Goal: Check status: Verify the current state of an ongoing process or item

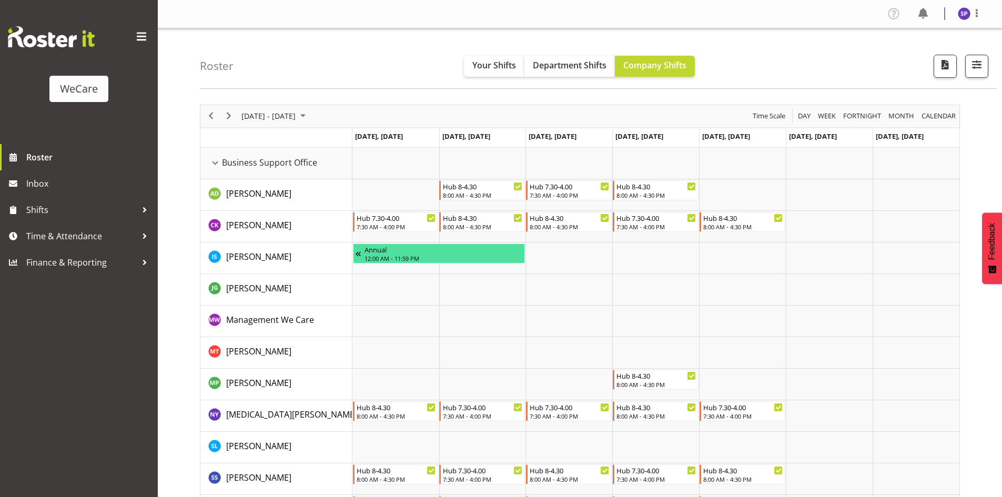
scroll to position [4087, 0]
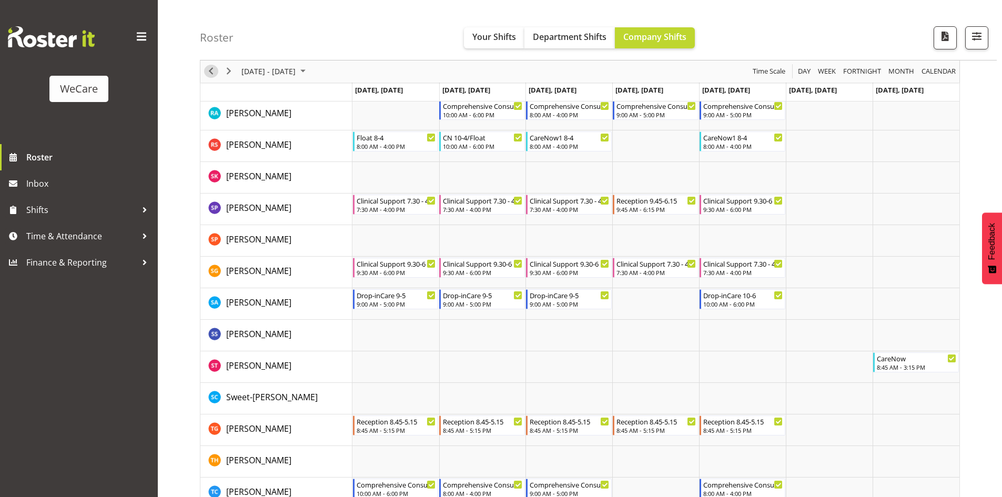
click at [208, 74] on span "Previous" at bounding box center [211, 71] width 13 height 13
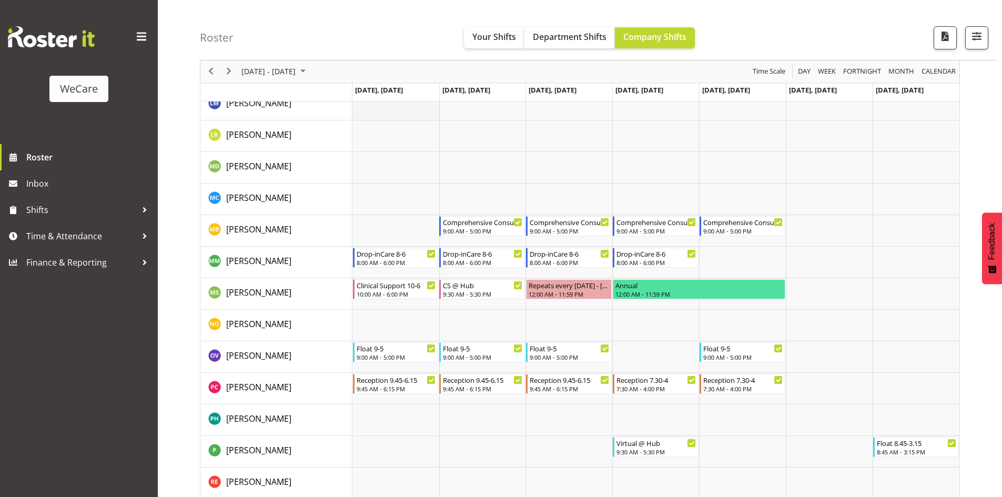
scroll to position [3719, 0]
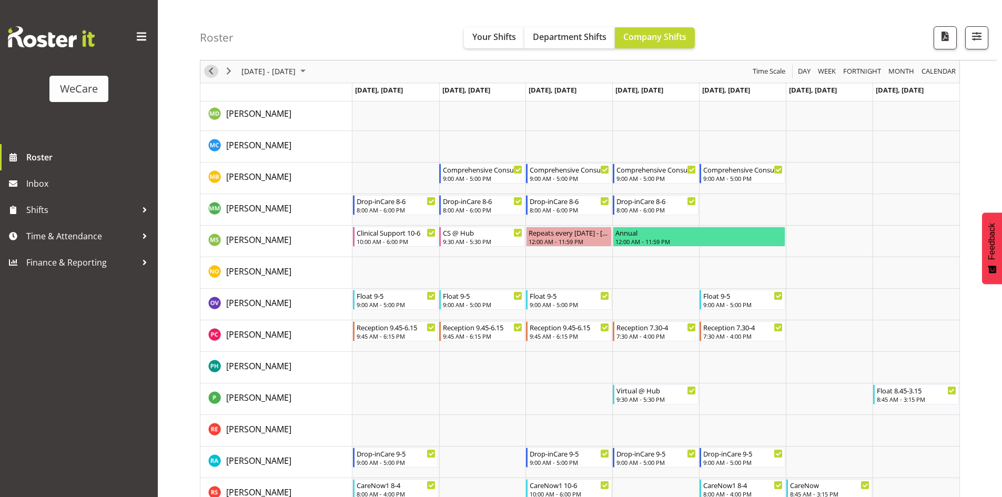
click at [207, 71] on span "Previous" at bounding box center [211, 71] width 13 height 13
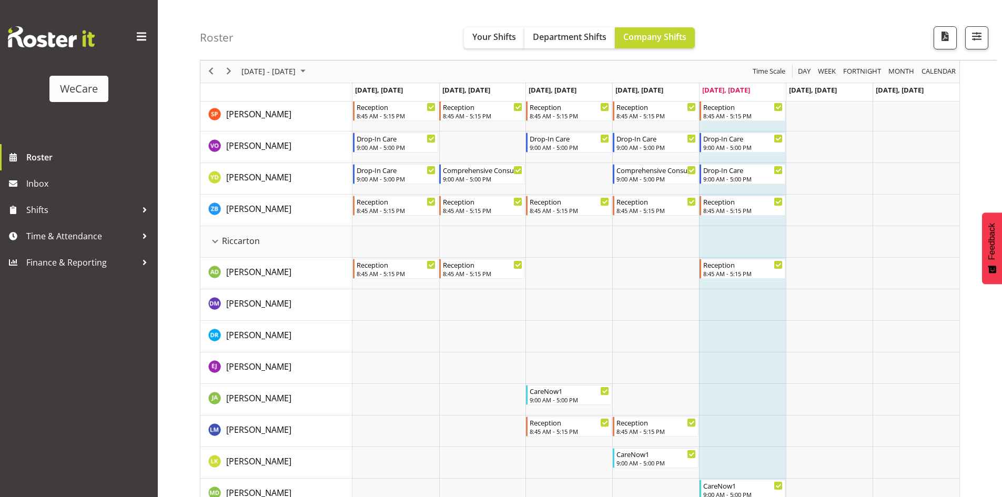
scroll to position [1878, 0]
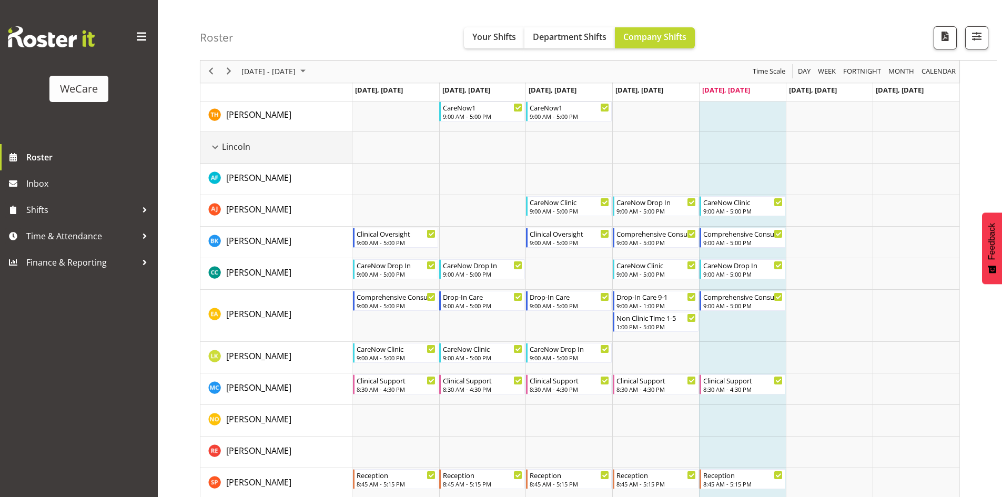
click at [213, 146] on div "Lincoln resource" at bounding box center [215, 147] width 14 height 14
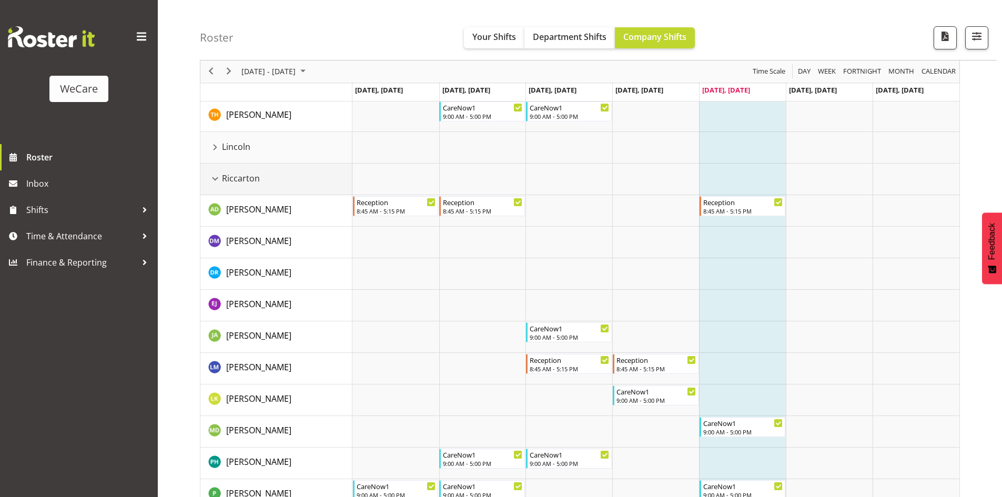
click at [212, 175] on div "Riccarton resource" at bounding box center [215, 179] width 14 height 14
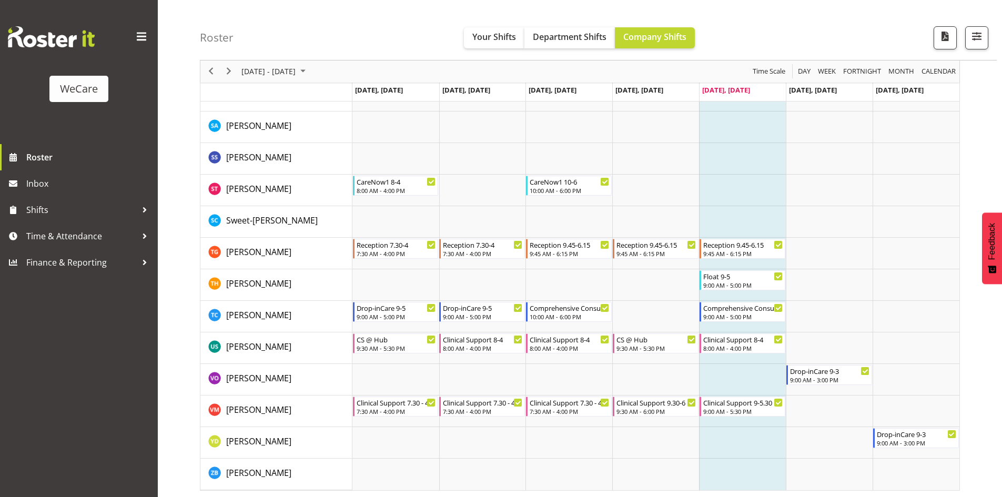
scroll to position [3361, 0]
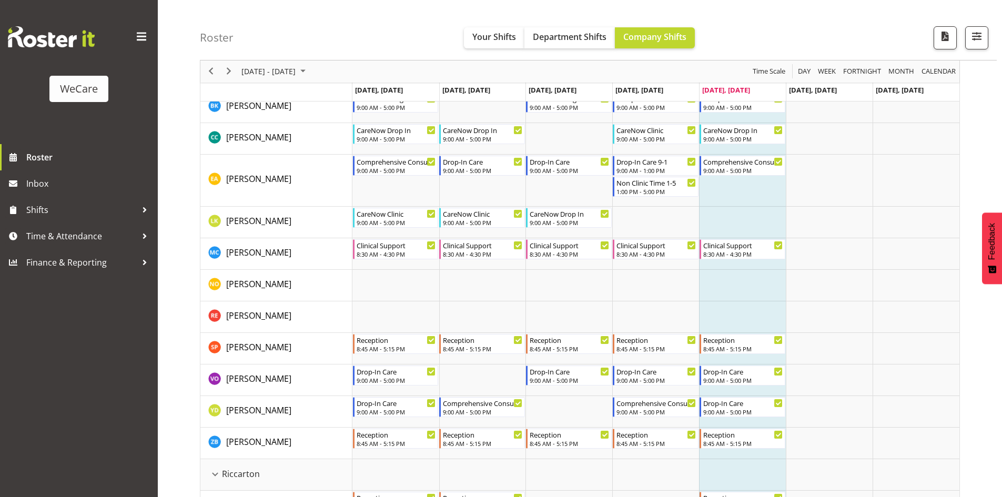
scroll to position [2051, 0]
